Goal: Navigation & Orientation: Find specific page/section

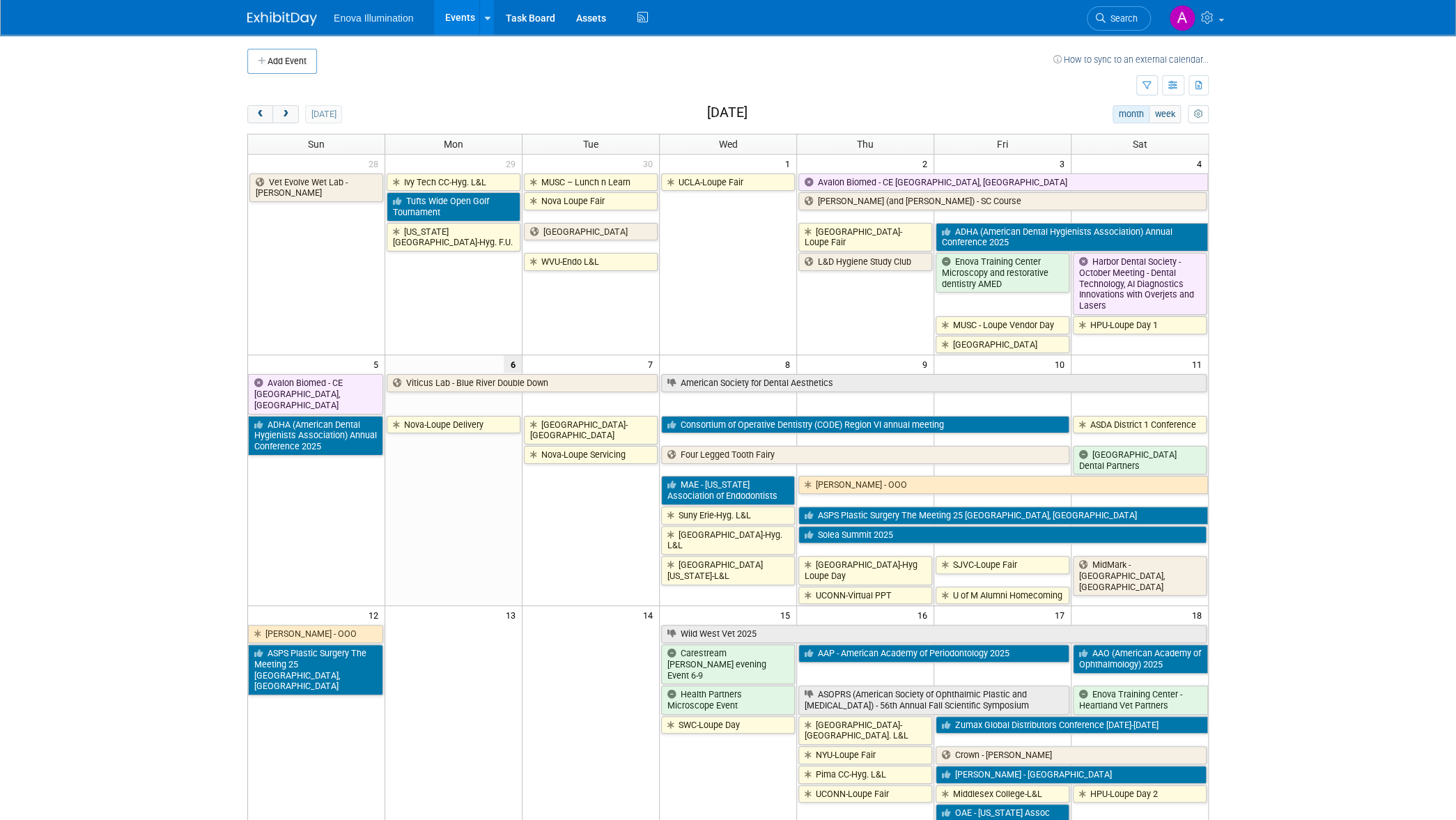
scroll to position [78, 0]
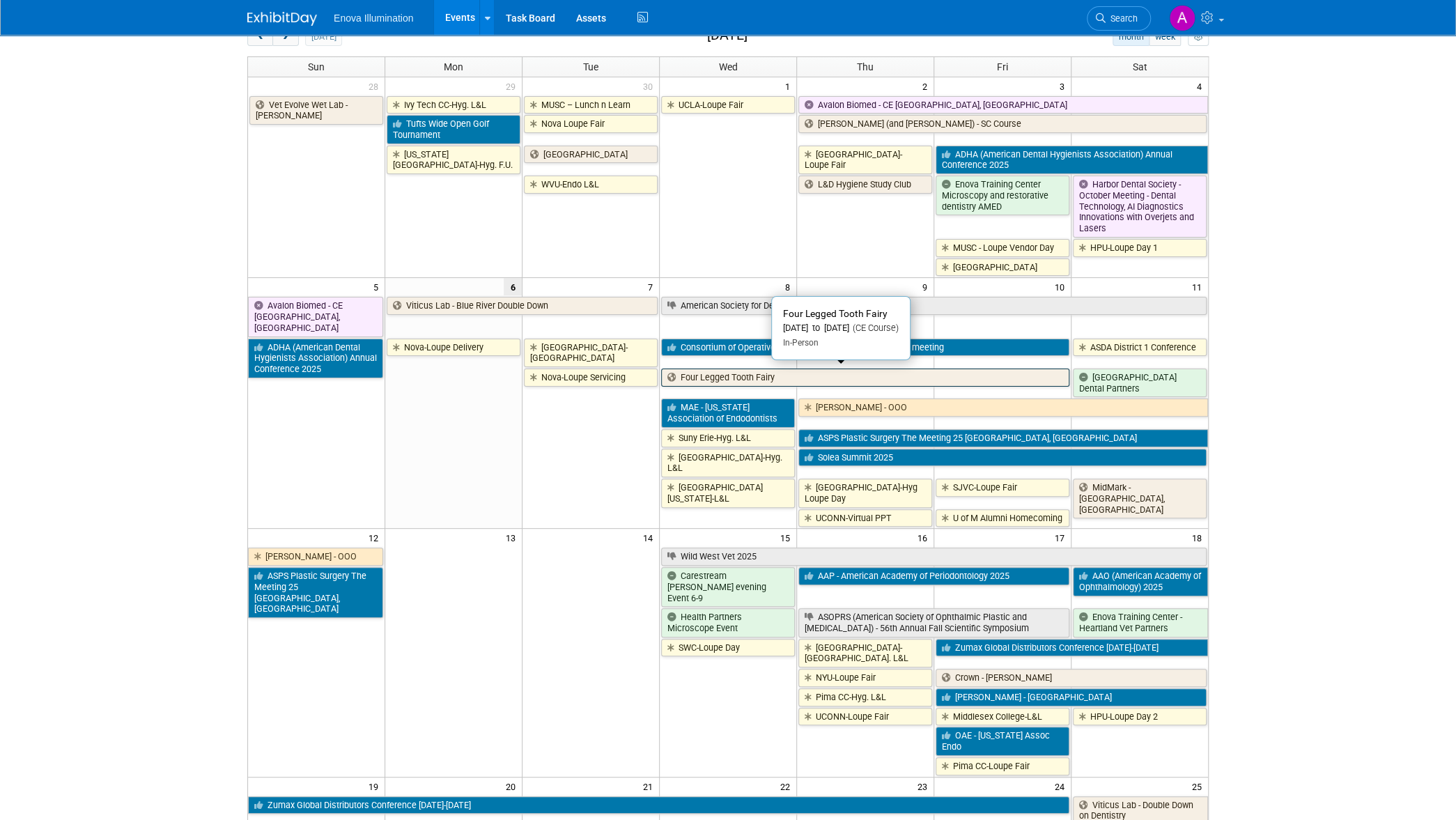
click at [776, 375] on link "Four Legged Tooth Fairy" at bounding box center [865, 378] width 408 height 19
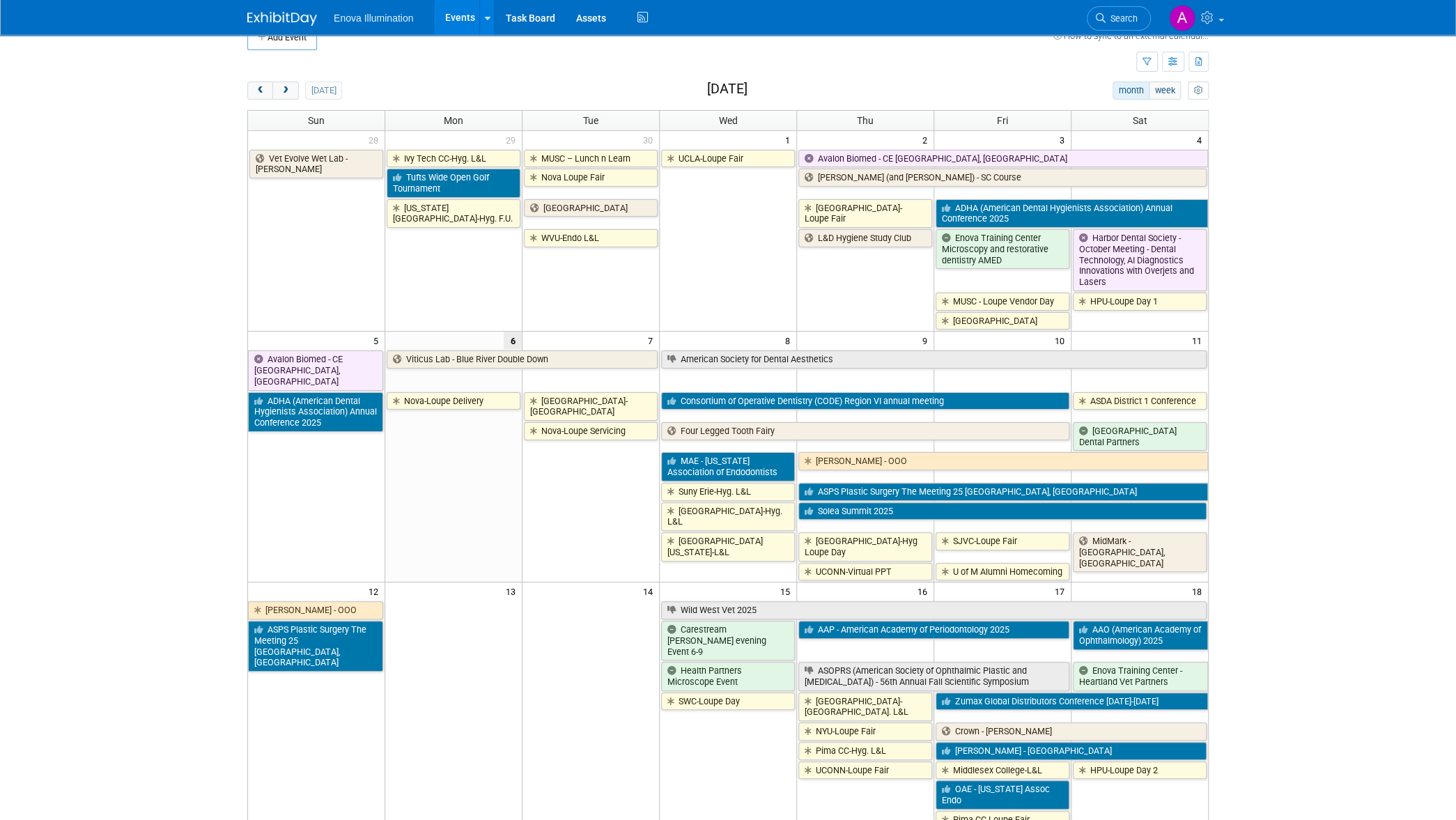
scroll to position [0, 0]
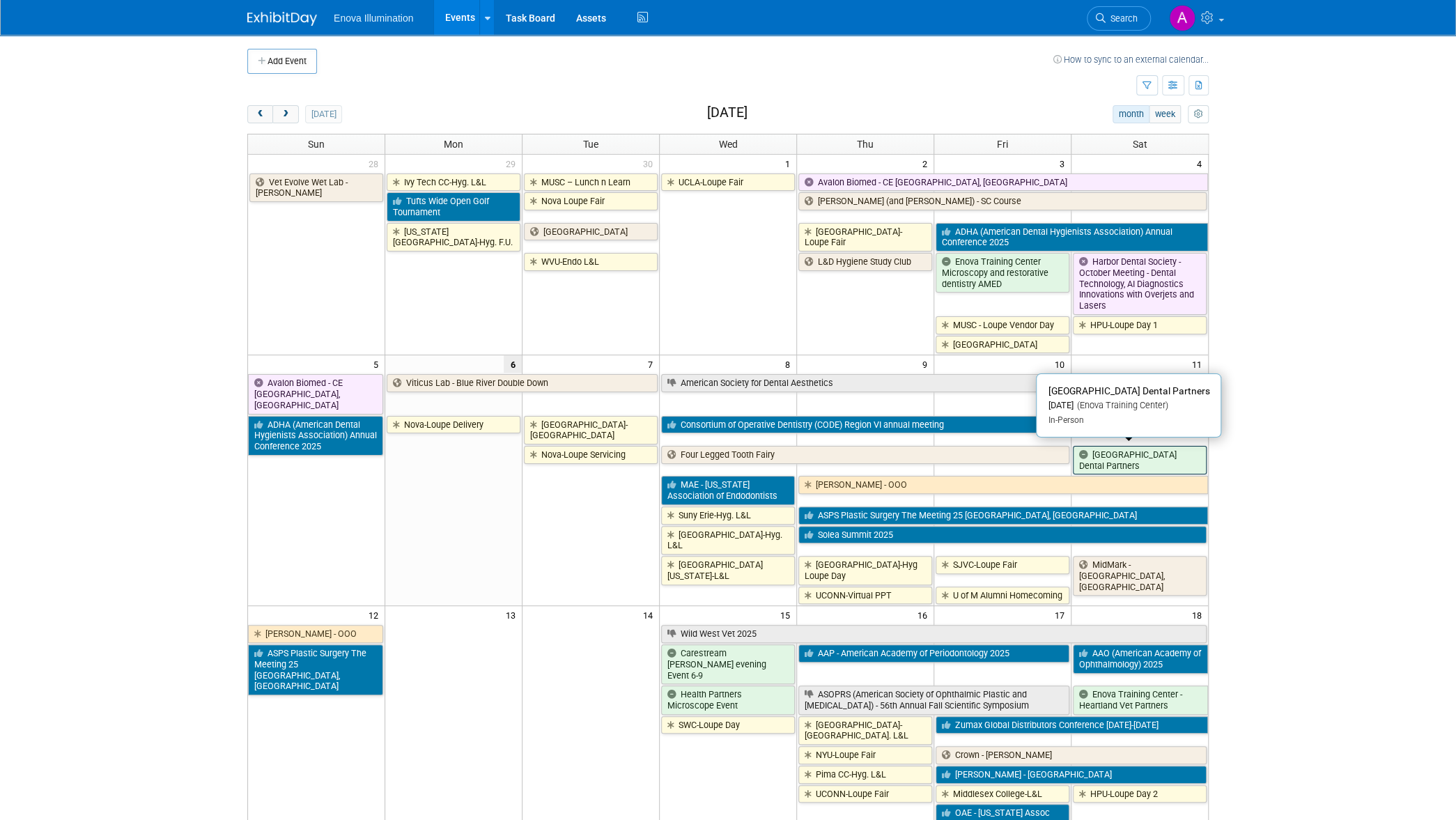
click at [1168, 463] on link "[GEOGRAPHIC_DATA] Dental Partners" at bounding box center [1139, 460] width 133 height 29
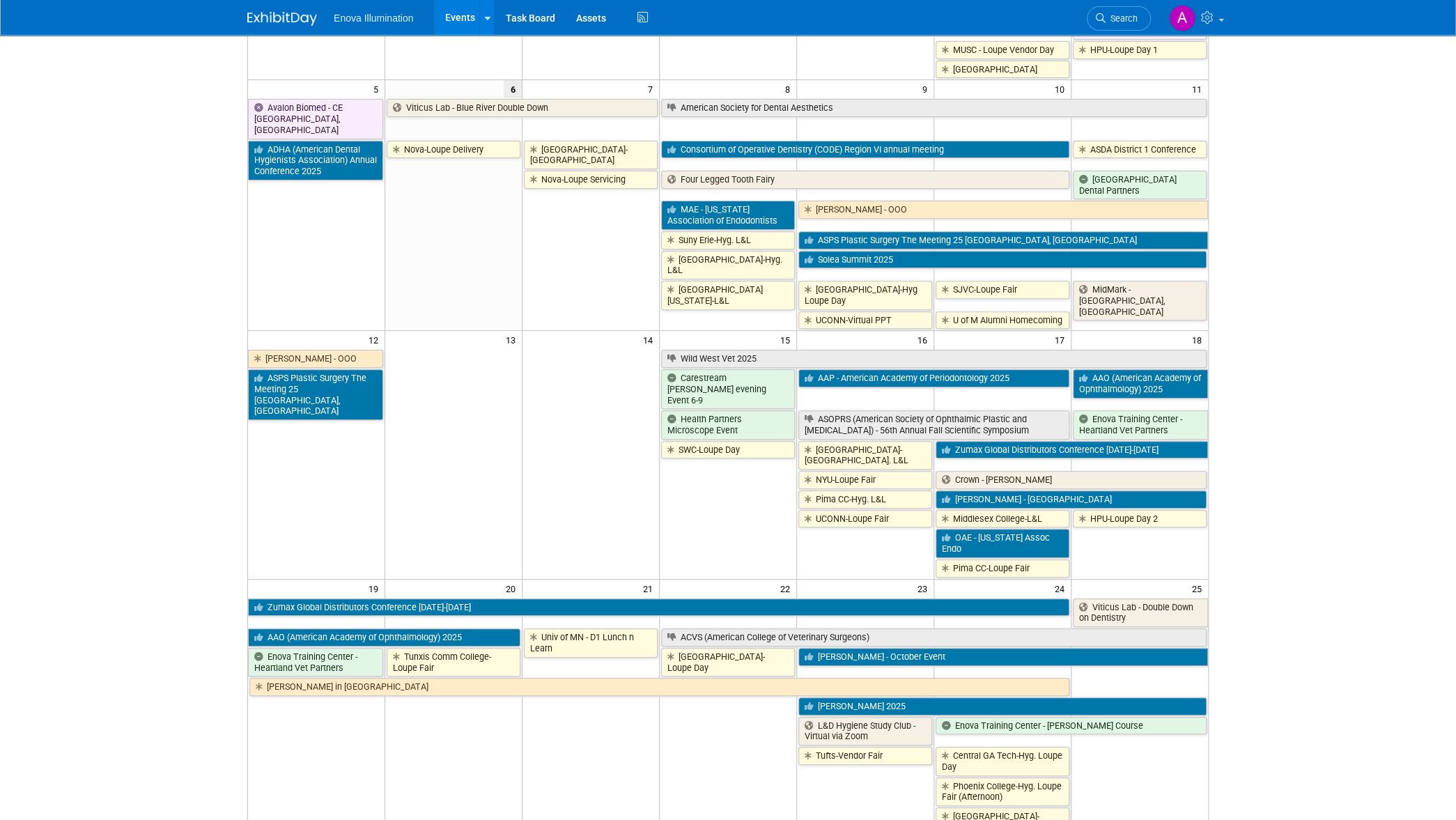
scroll to position [309, 0]
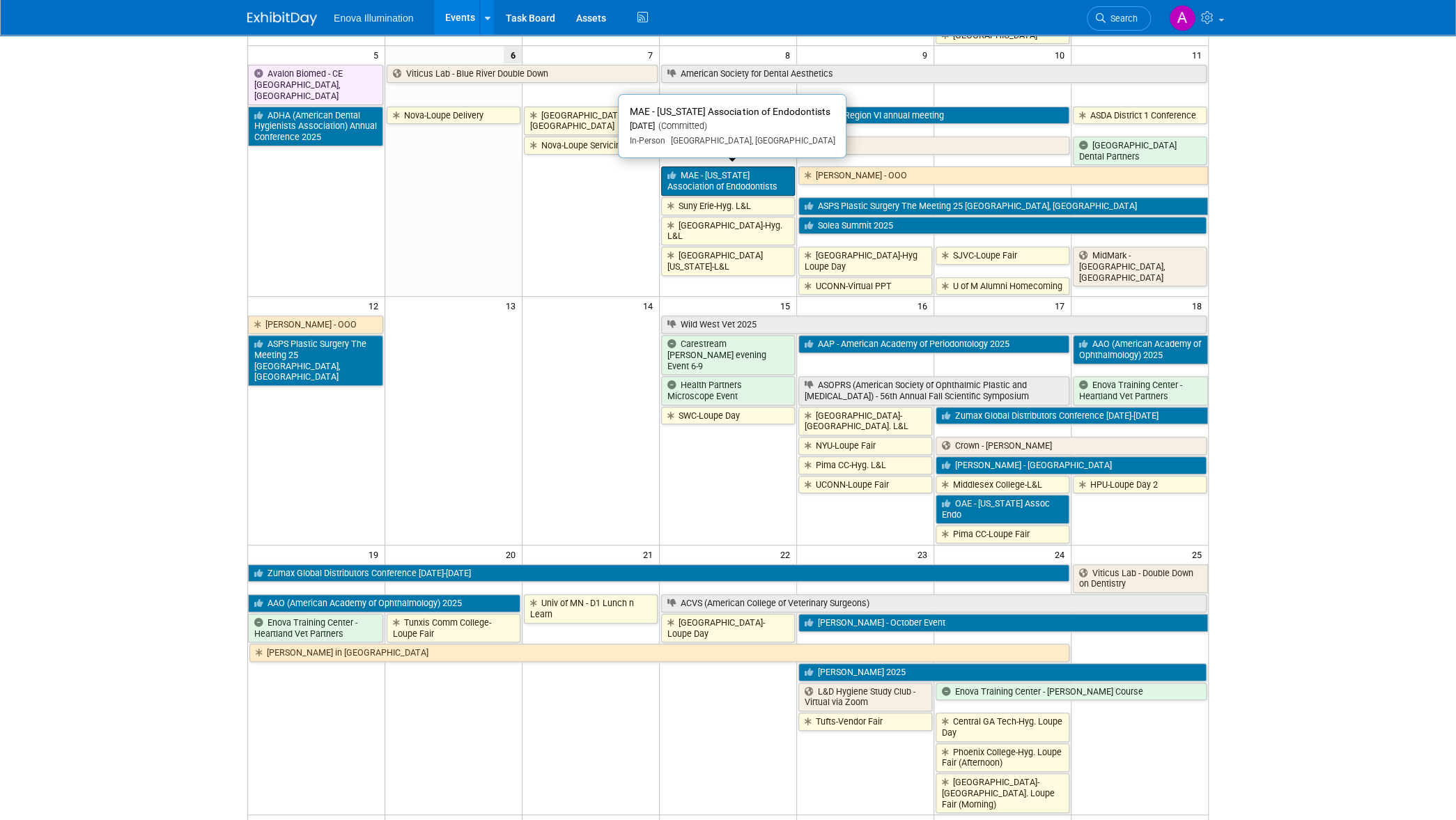
click at [730, 174] on link "MAE - [US_STATE] Association of Endodontists" at bounding box center [728, 180] width 133 height 29
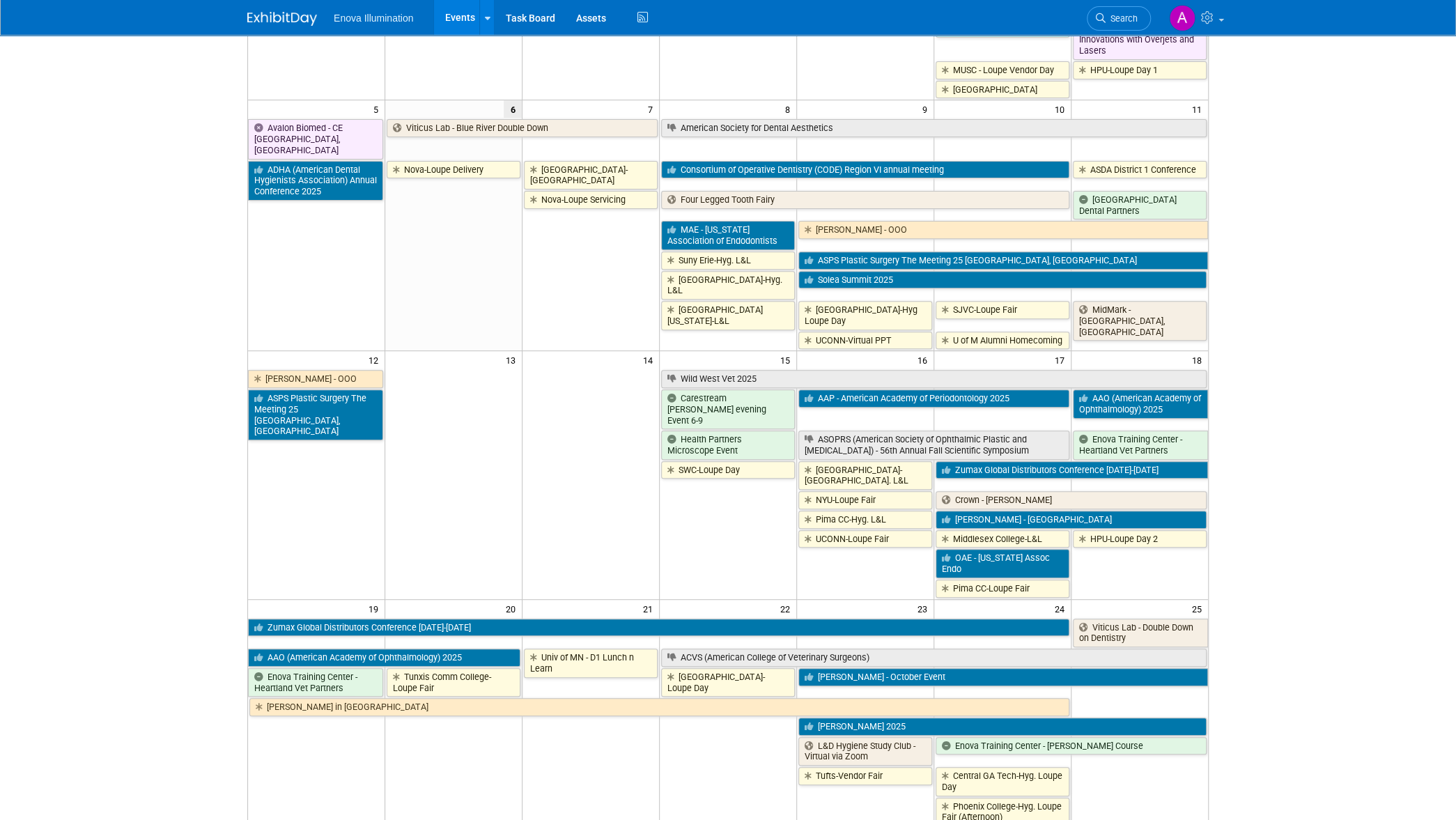
scroll to position [232, 0]
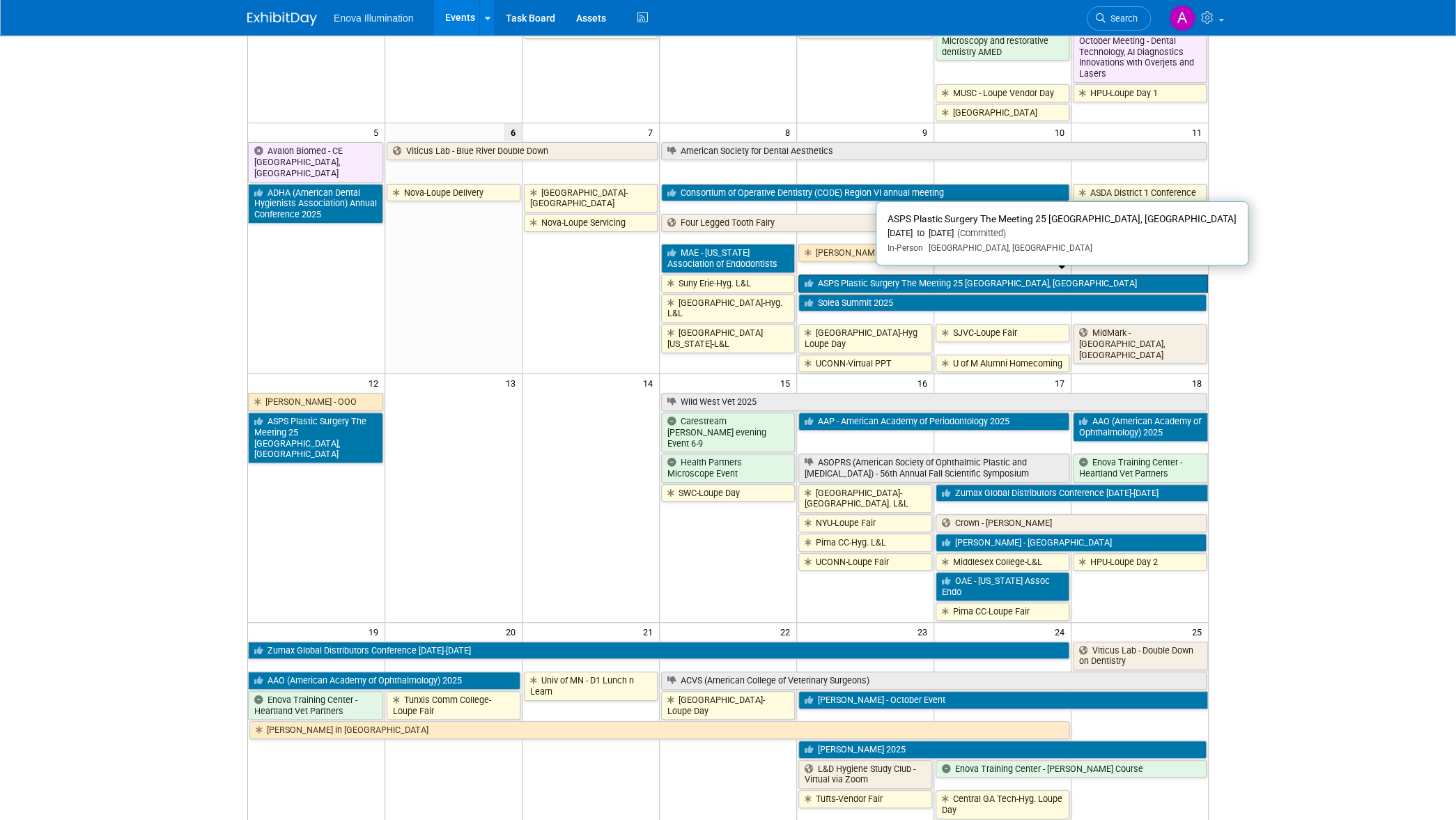
click at [1021, 275] on link "ASPS Plastic Surgery The Meeting 25 [GEOGRAPHIC_DATA], [GEOGRAPHIC_DATA]" at bounding box center [1002, 284] width 410 height 19
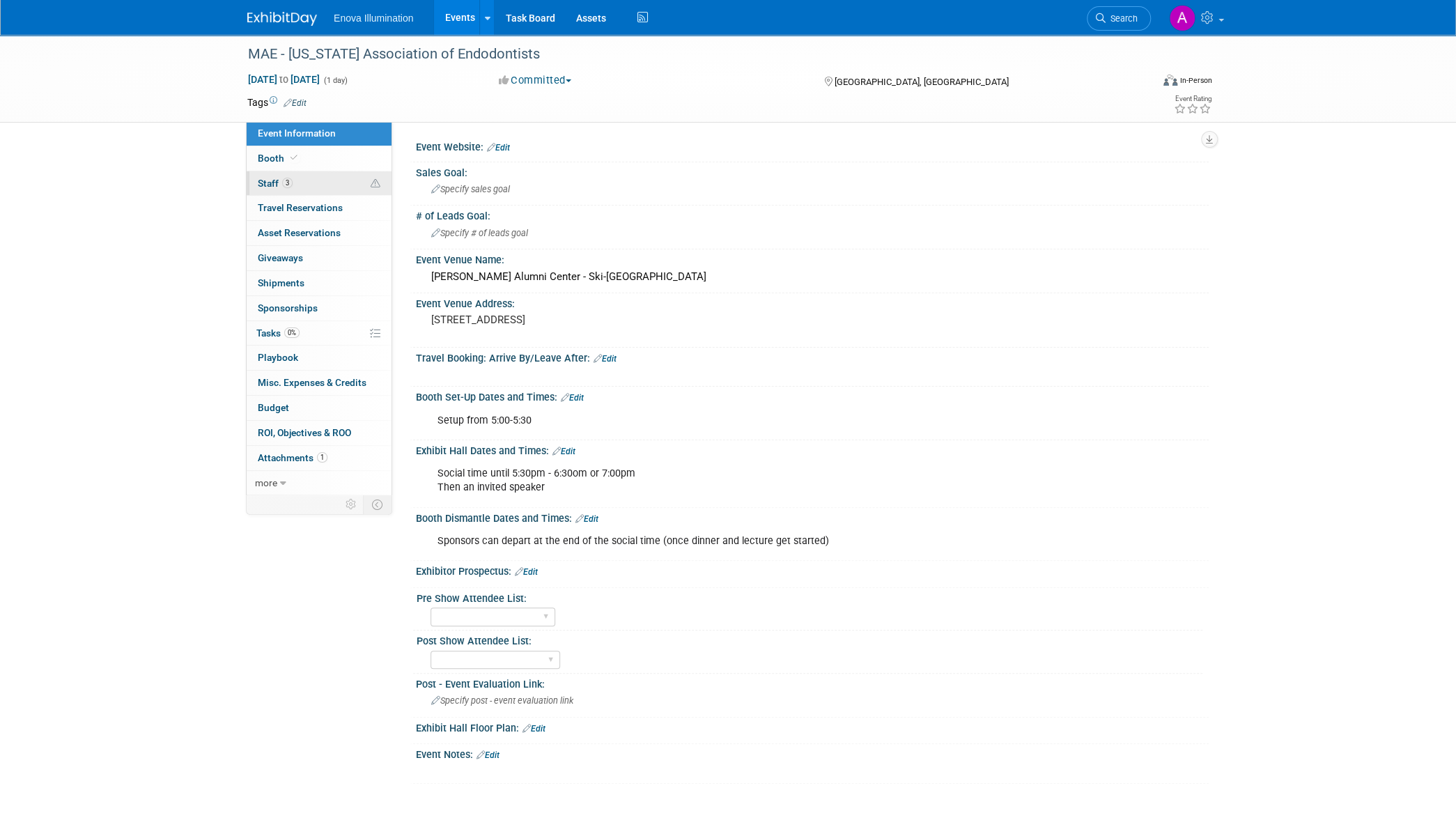
click at [320, 184] on link "3 Staff 3" at bounding box center [318, 183] width 145 height 24
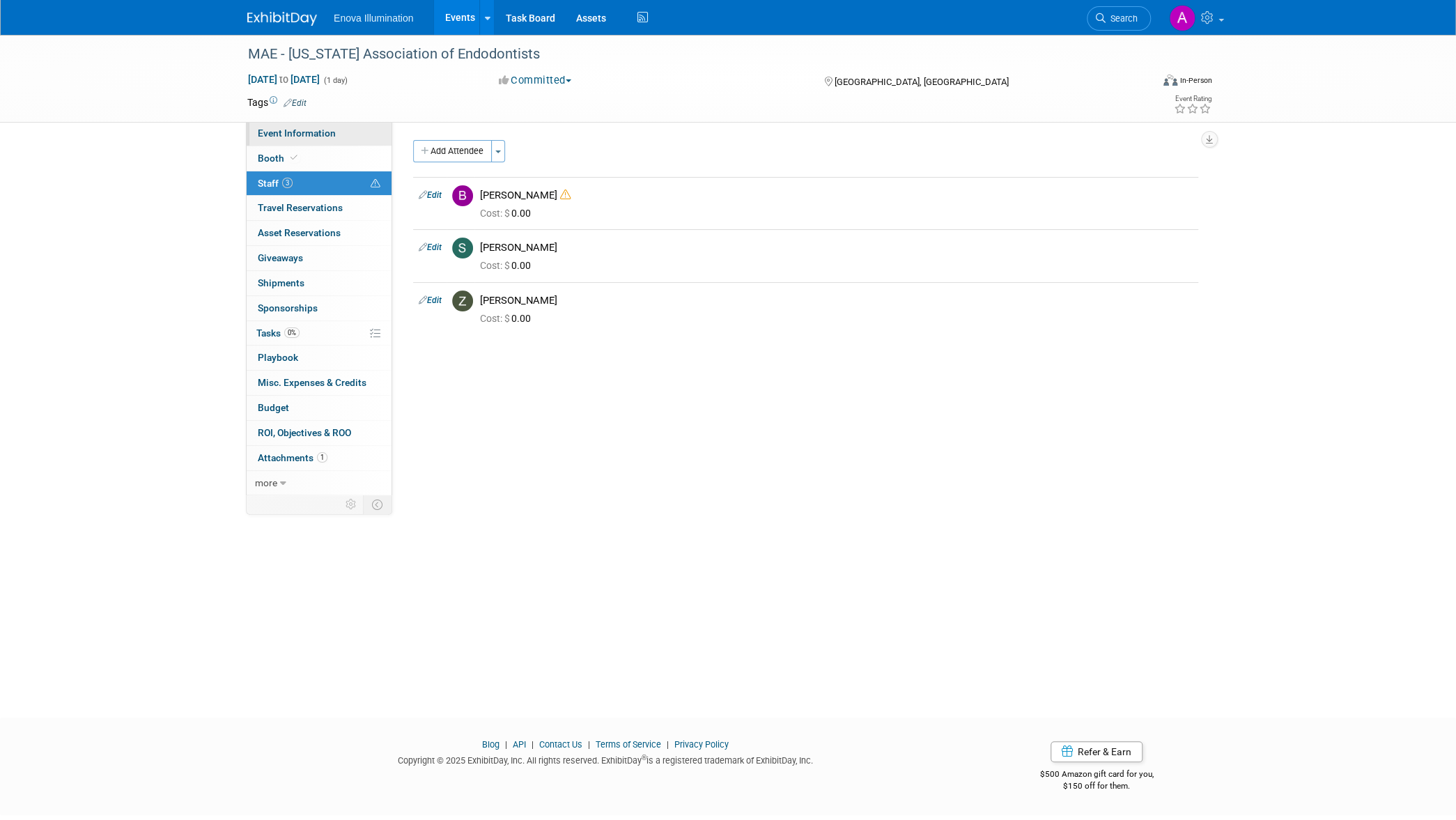
click at [320, 128] on span "Event Information" at bounding box center [296, 133] width 78 height 11
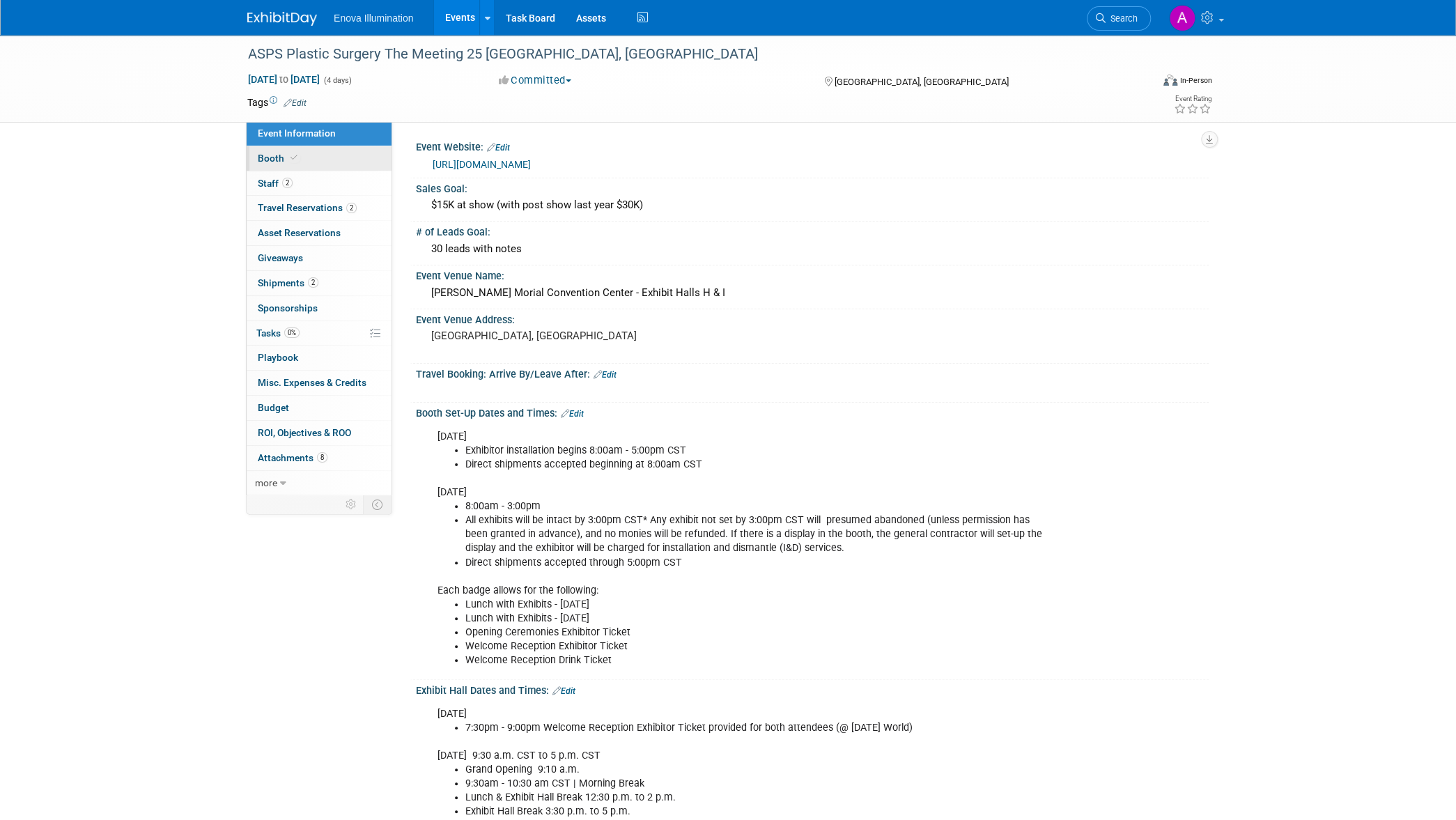
click at [338, 158] on link "Booth" at bounding box center [318, 158] width 145 height 24
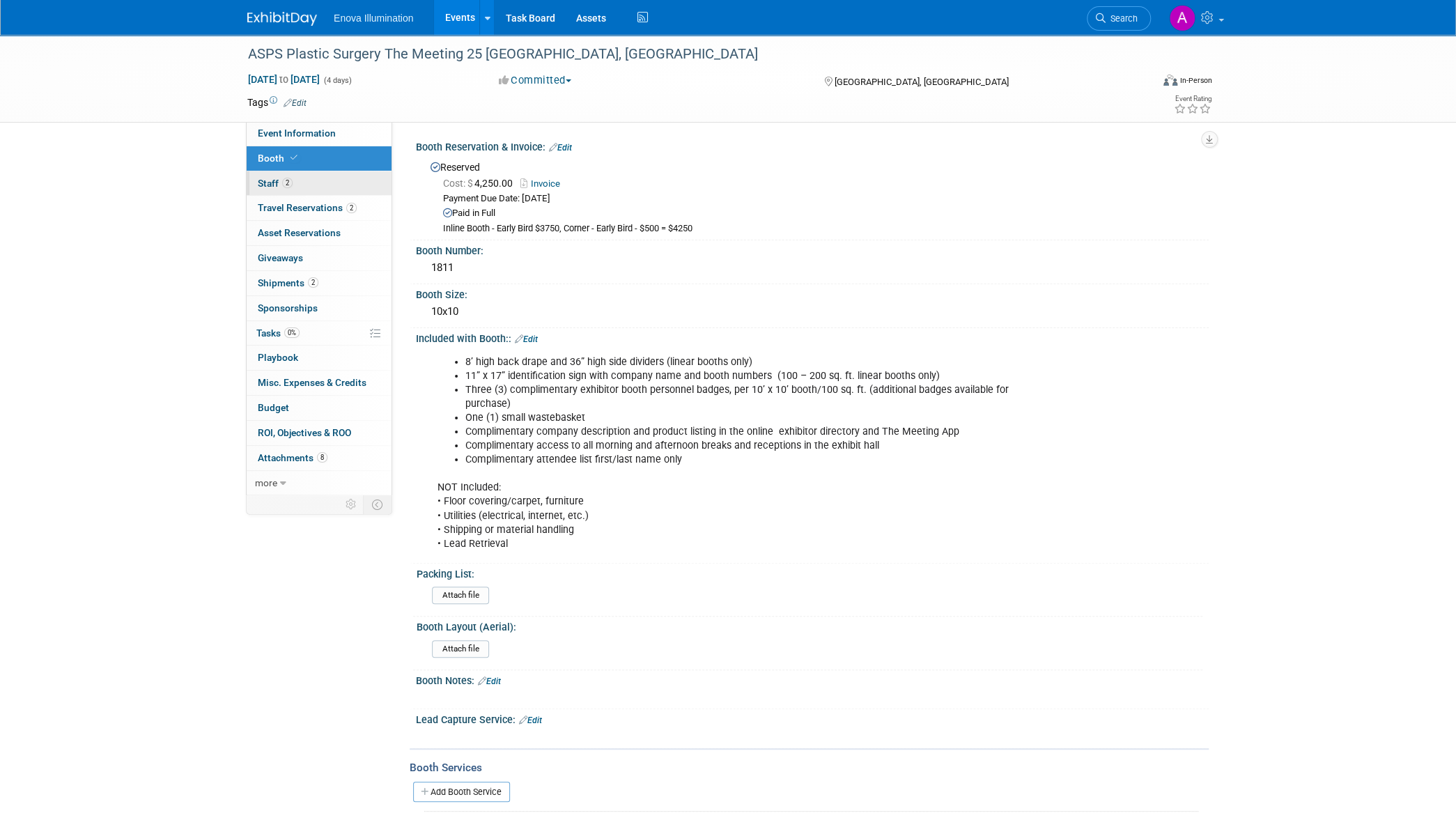
click at [332, 181] on link "2 Staff 2" at bounding box center [318, 183] width 145 height 24
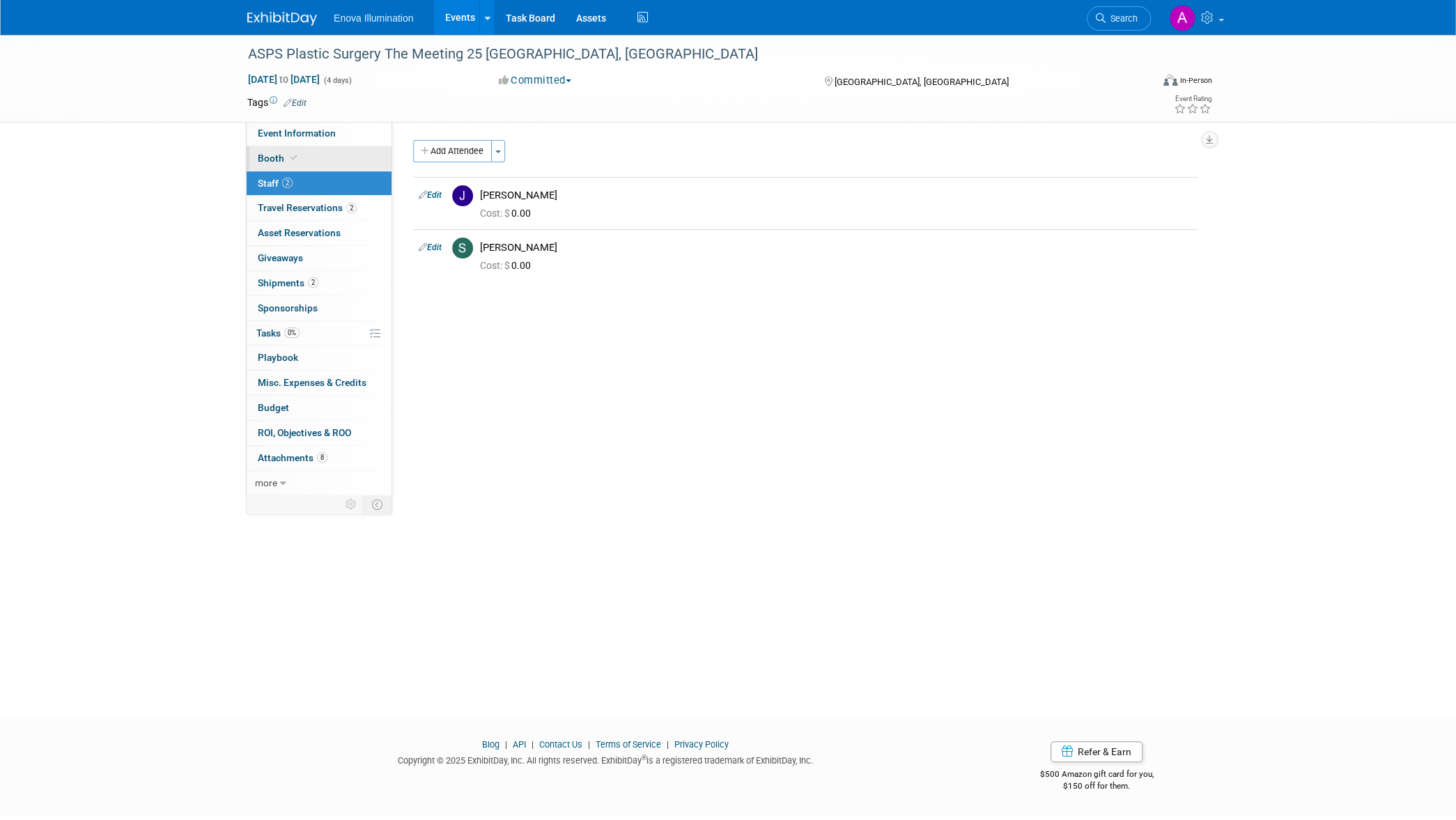
click at [336, 168] on link "Booth" at bounding box center [318, 158] width 145 height 24
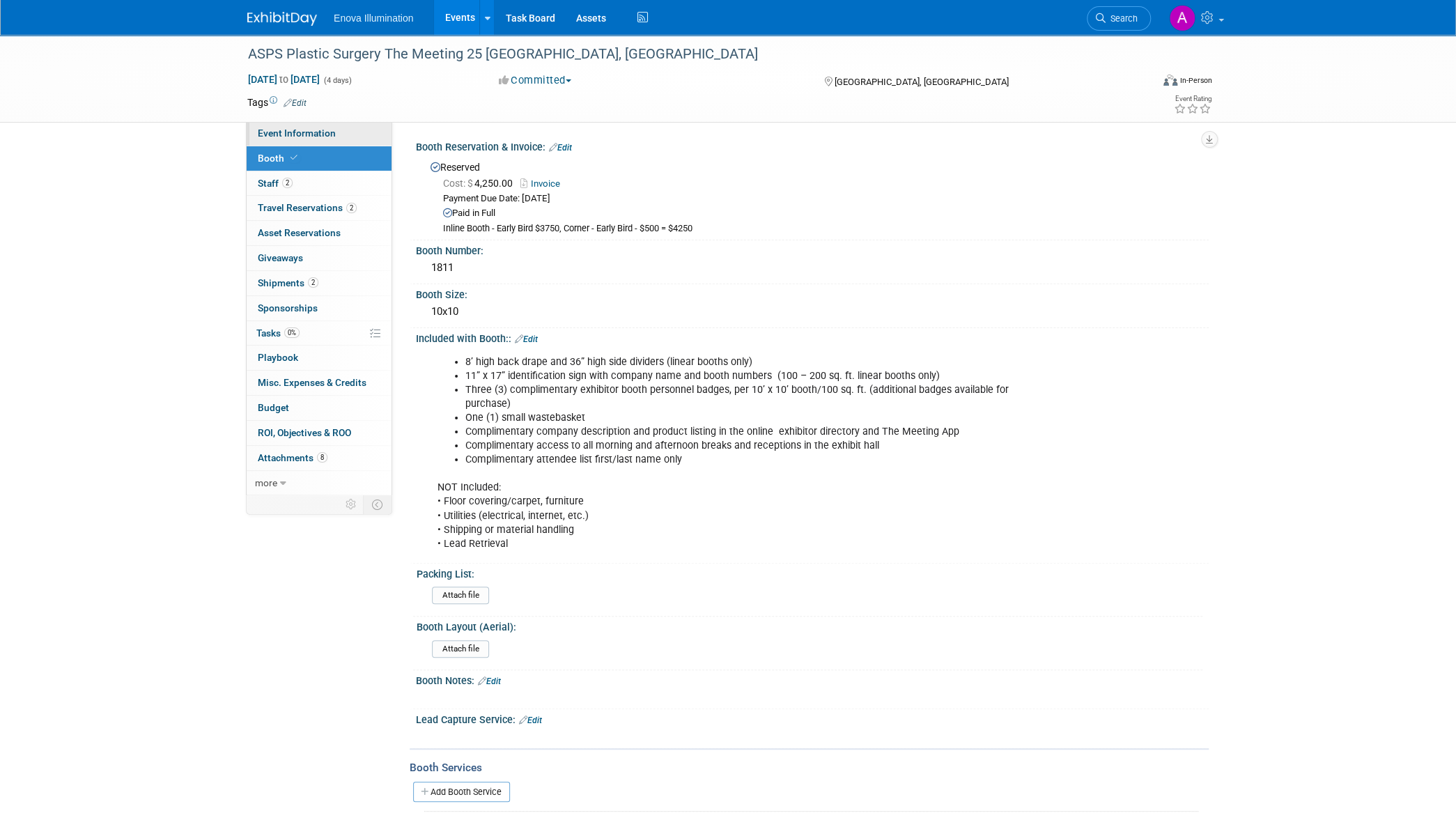
click at [345, 135] on link "Event Information" at bounding box center [318, 133] width 145 height 24
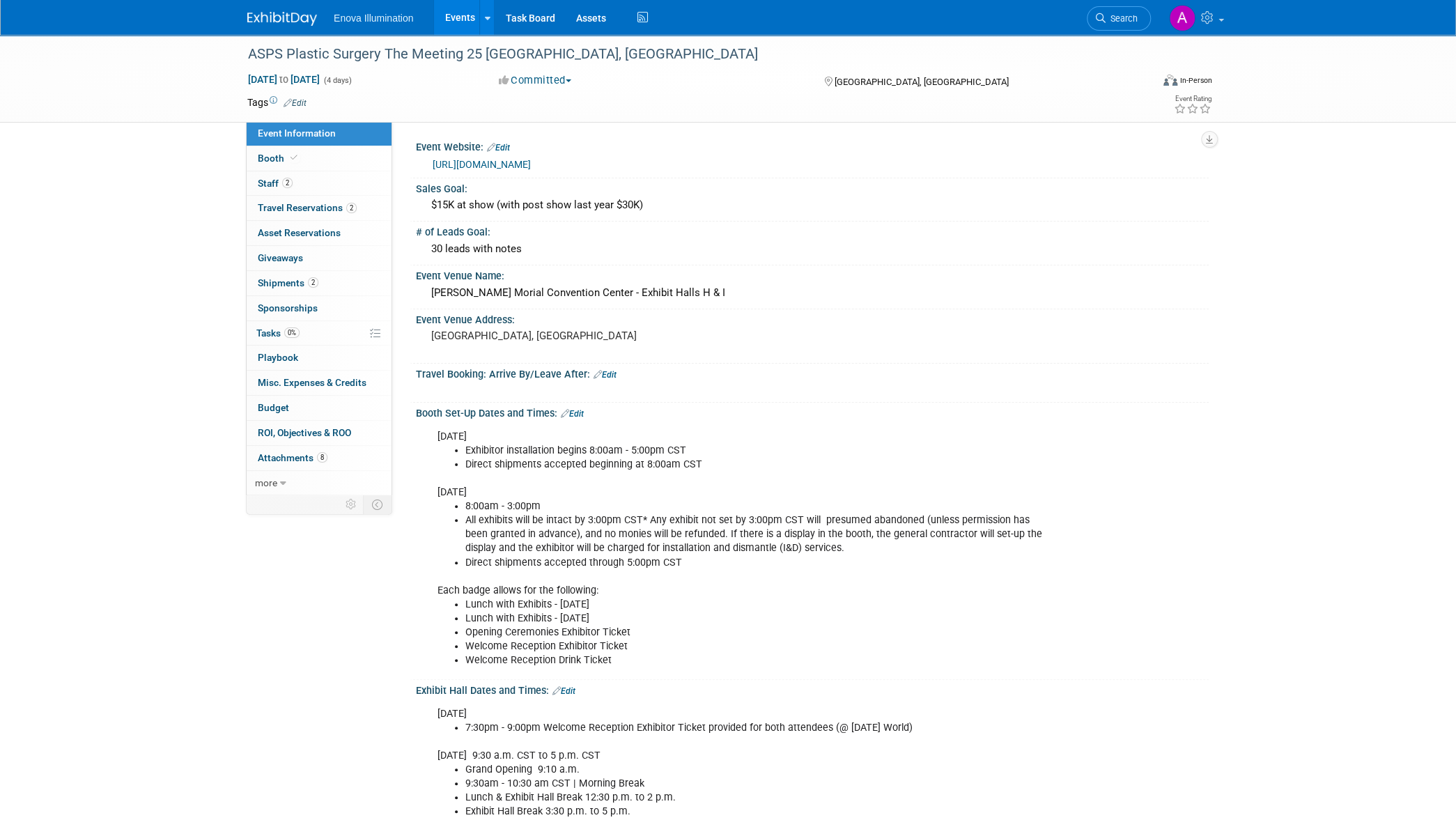
click at [266, 10] on link at bounding box center [290, 12] width 86 height 11
